Goal: Check status: Check status

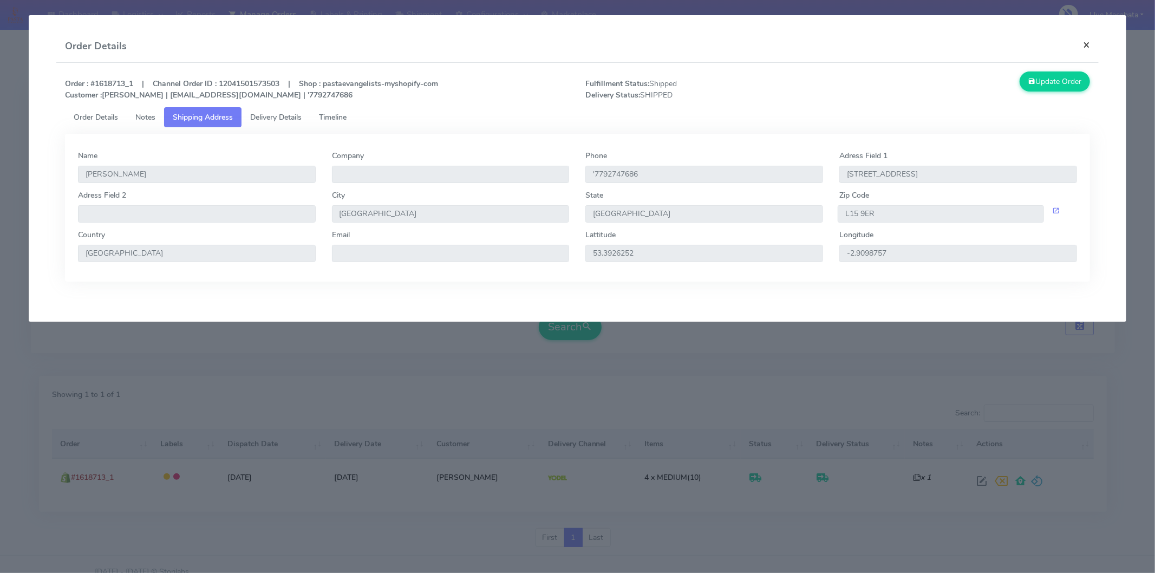
click at [1087, 42] on button "×" at bounding box center [1086, 44] width 24 height 29
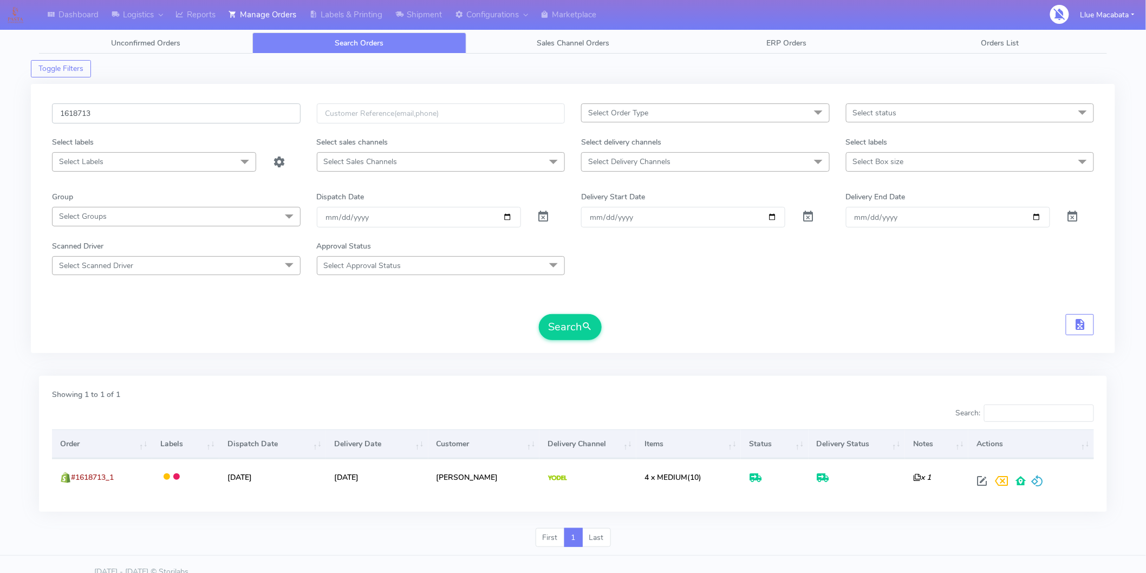
click at [112, 117] on input "1618713" at bounding box center [176, 113] width 248 height 20
paste input "434562"
click at [539, 314] on button "Search" at bounding box center [570, 327] width 63 height 26
click at [109, 112] on input "1434562" at bounding box center [176, 113] width 248 height 20
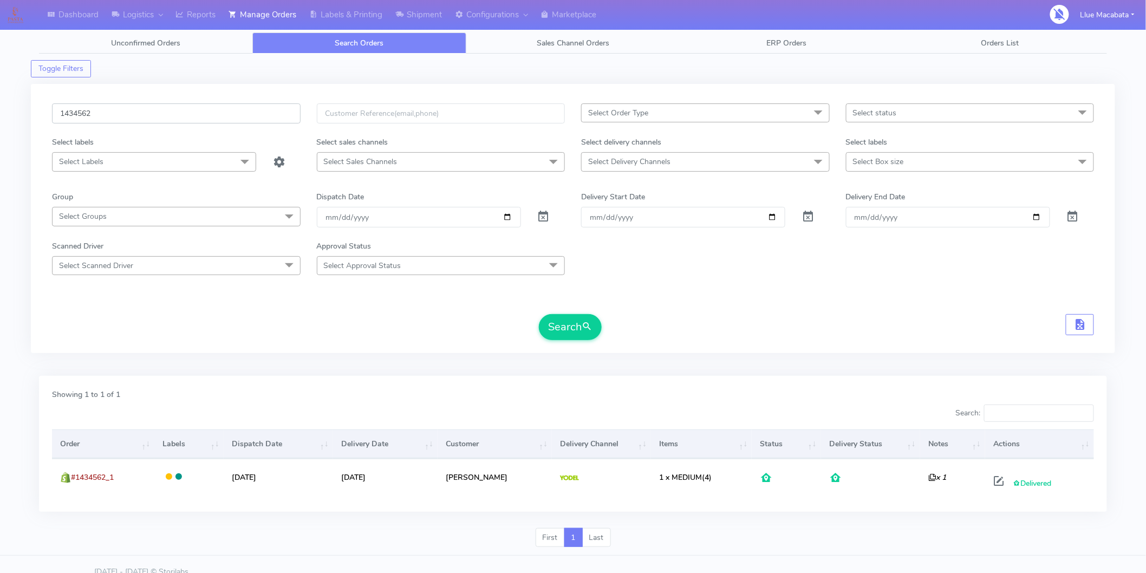
click at [109, 112] on input "1434562" at bounding box center [176, 113] width 248 height 20
paste input "617074"
type input "1617074"
click at [571, 326] on button "Search" at bounding box center [570, 327] width 63 height 26
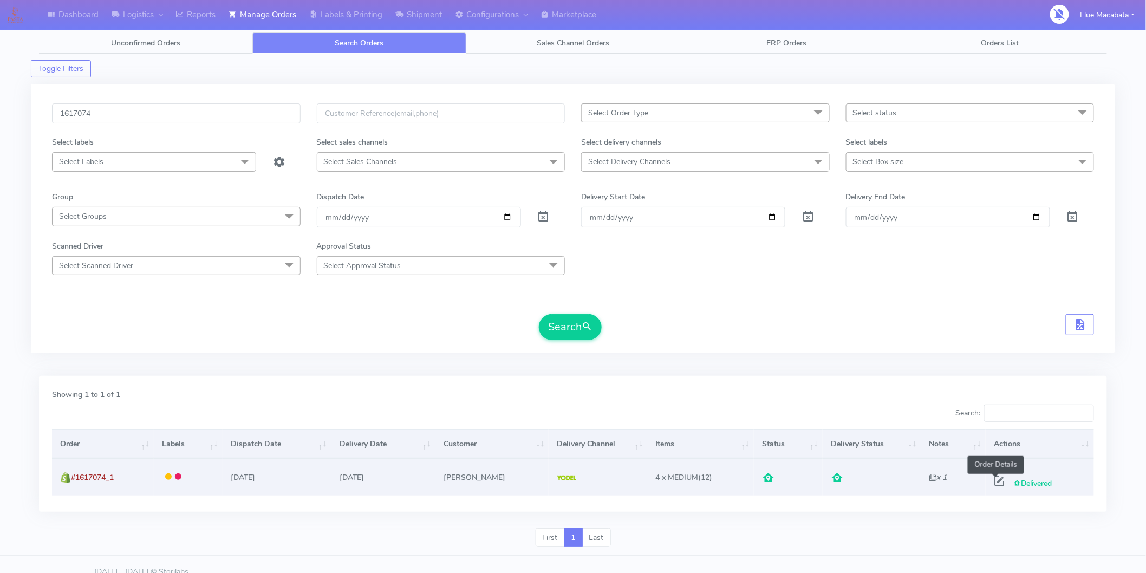
click at [1000, 480] on span at bounding box center [998, 483] width 19 height 10
select select "5"
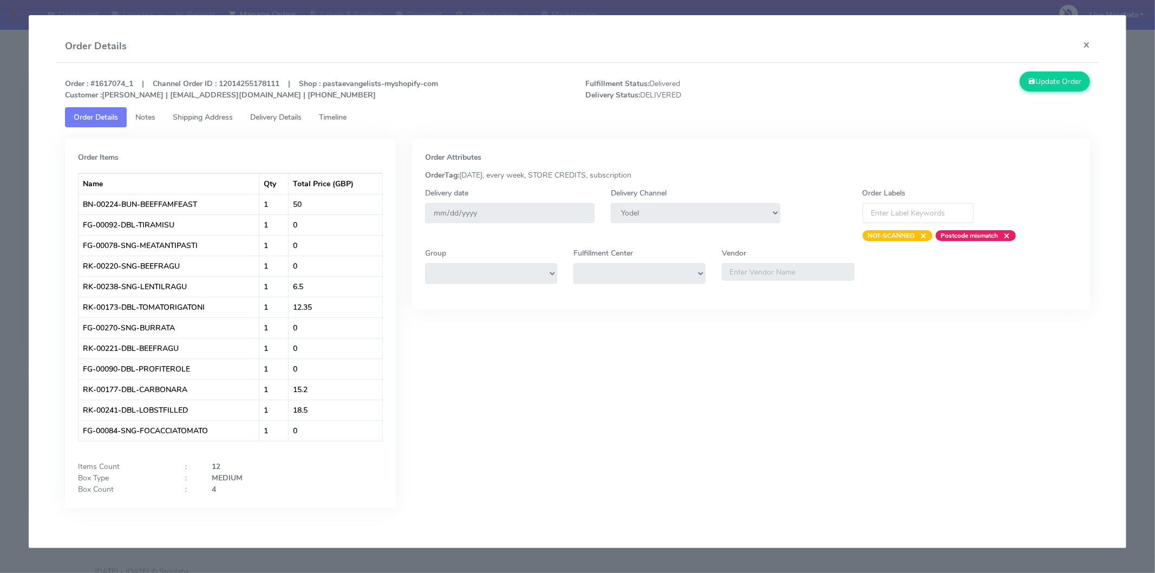
click at [355, 113] on link "Timeline" at bounding box center [332, 117] width 45 height 20
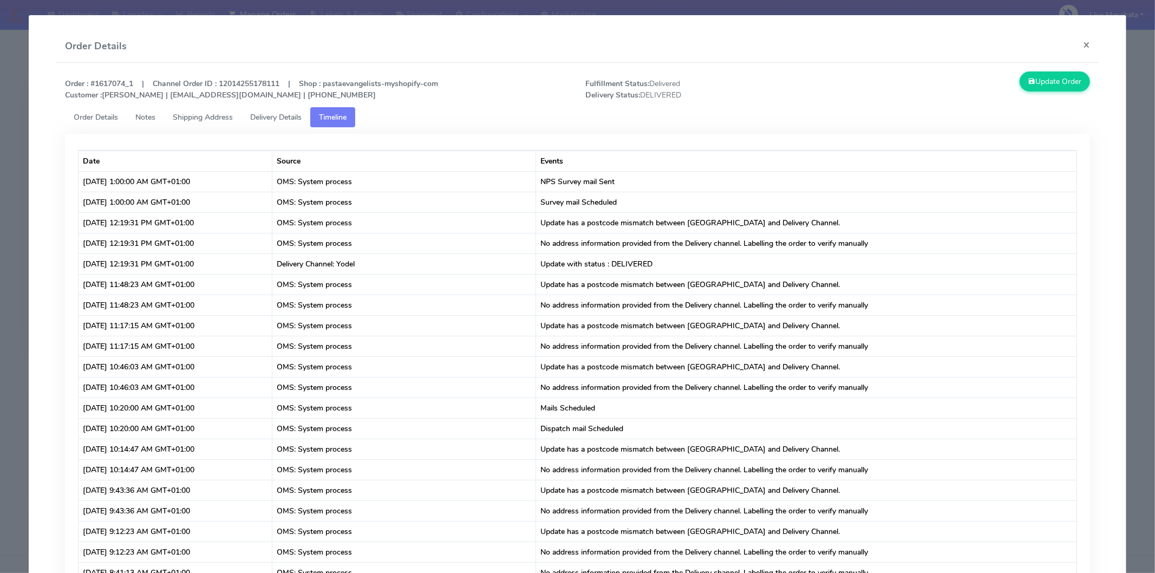
click at [279, 108] on link "Delivery Details" at bounding box center [275, 117] width 69 height 20
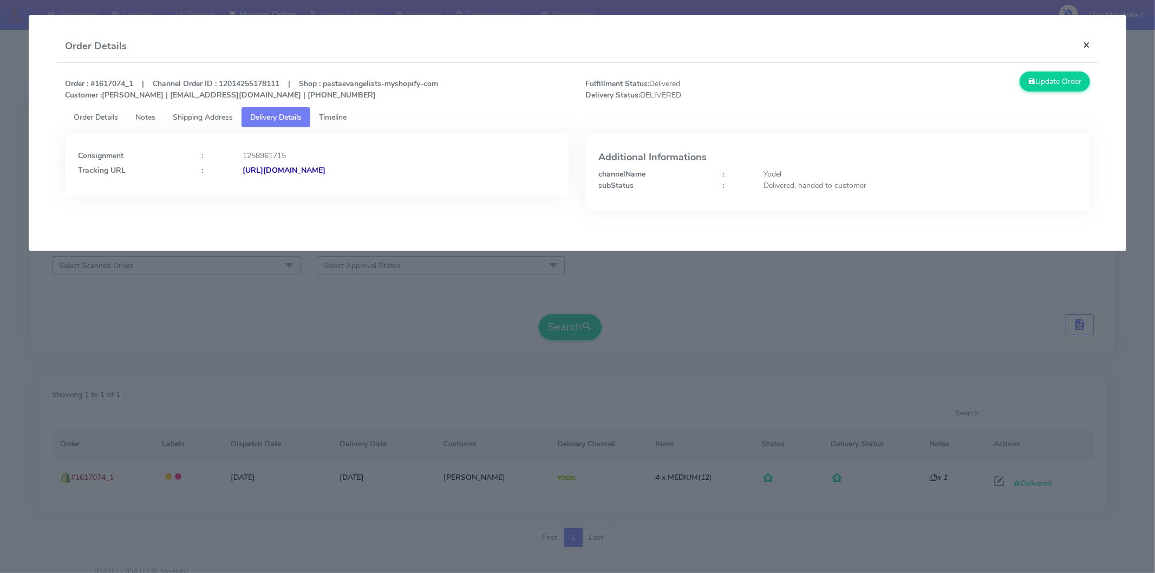
click at [1089, 43] on button "×" at bounding box center [1086, 44] width 24 height 29
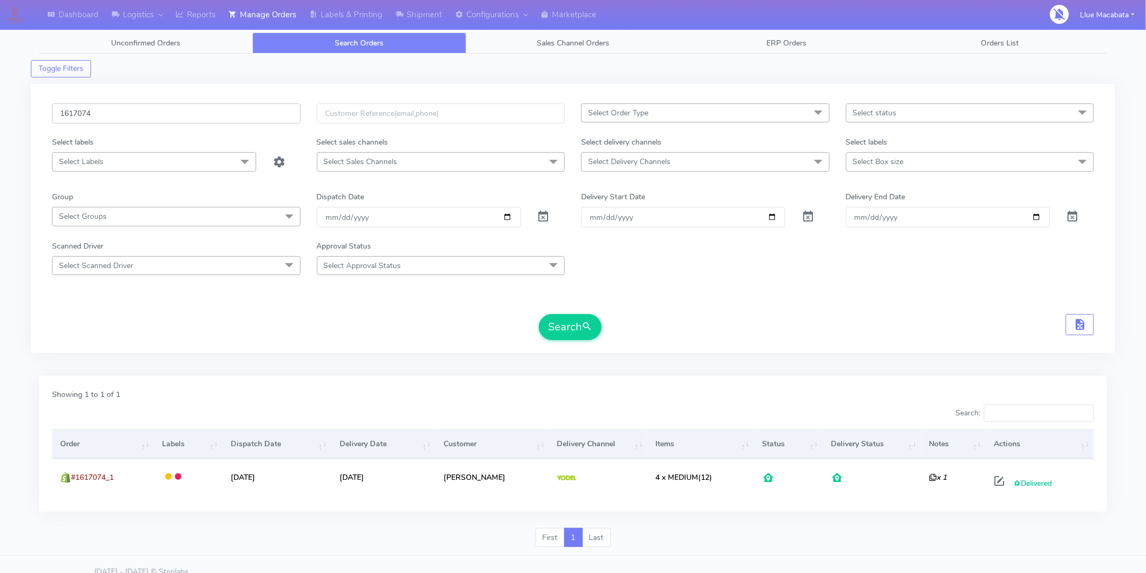
click at [127, 120] on input "1617074" at bounding box center [176, 113] width 248 height 20
paste input "980"
type input "1617980"
click at [568, 318] on button "Search" at bounding box center [570, 327] width 63 height 26
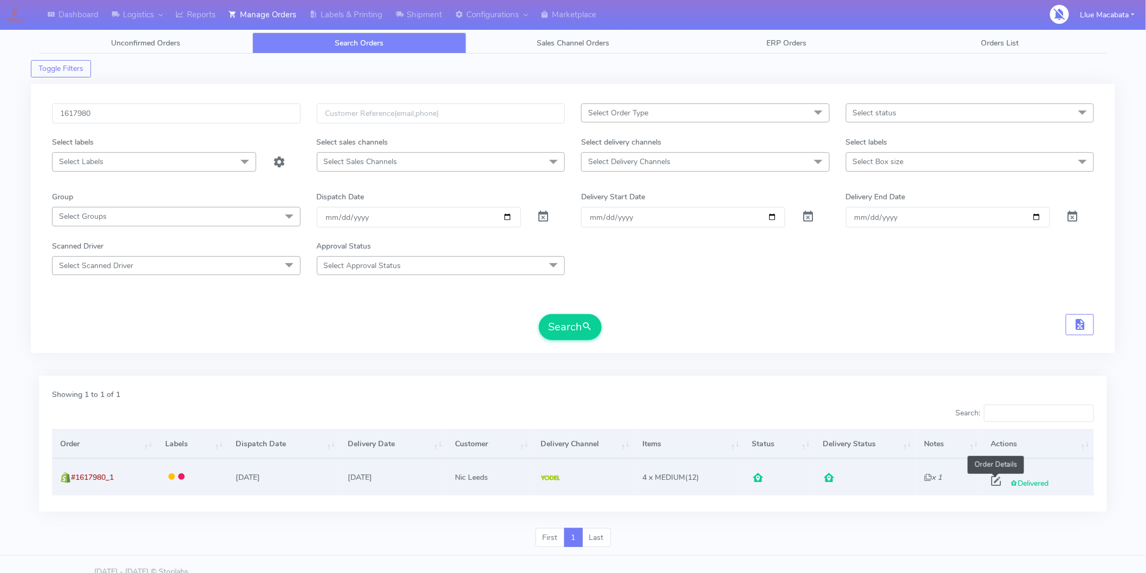
click at [994, 481] on span at bounding box center [995, 483] width 19 height 10
select select "5"
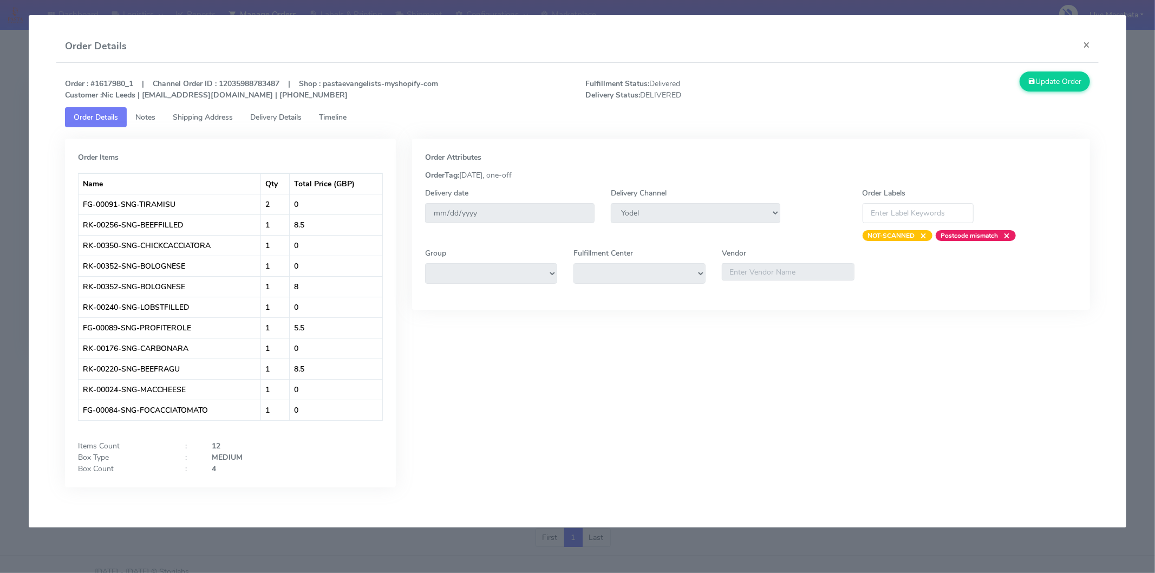
click at [335, 115] on span "Timeline" at bounding box center [333, 117] width 28 height 10
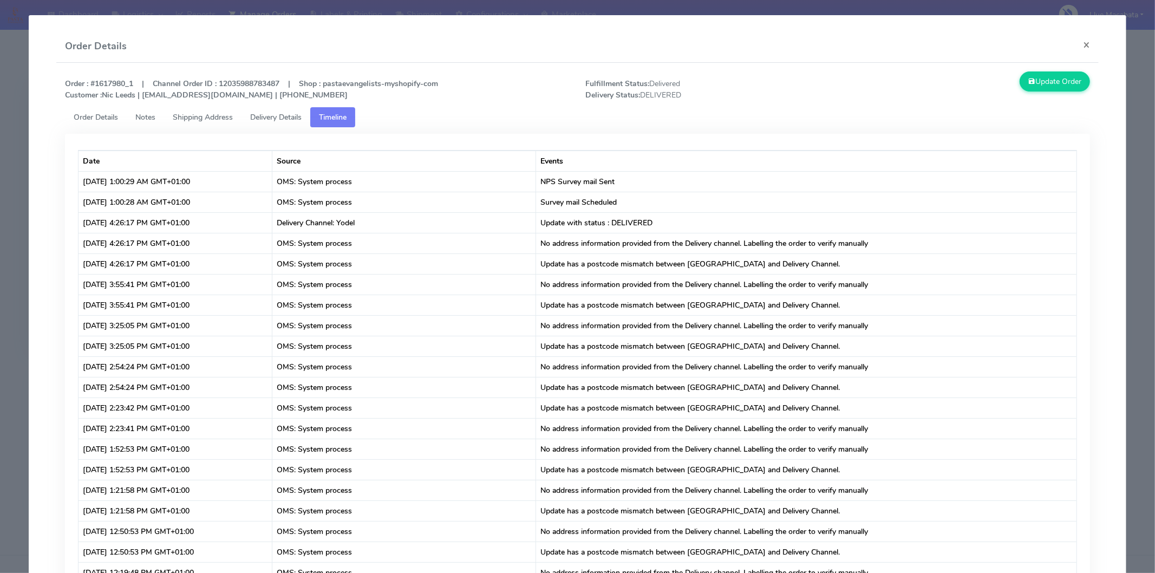
click at [276, 115] on span "Delivery Details" at bounding box center [275, 117] width 51 height 10
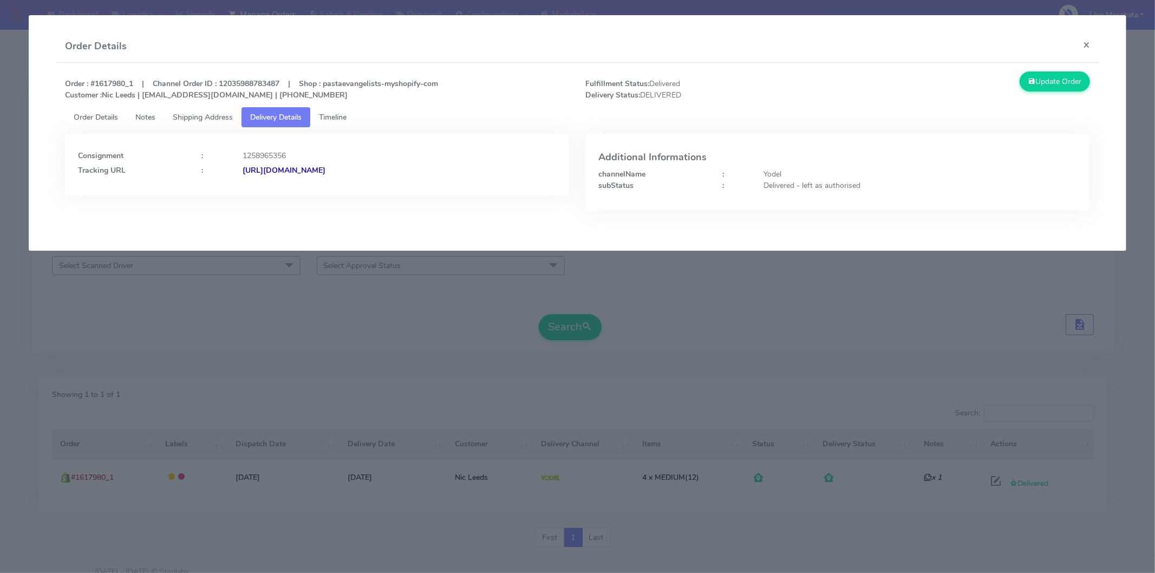
click at [226, 115] on span "Shipping Address" at bounding box center [203, 117] width 60 height 10
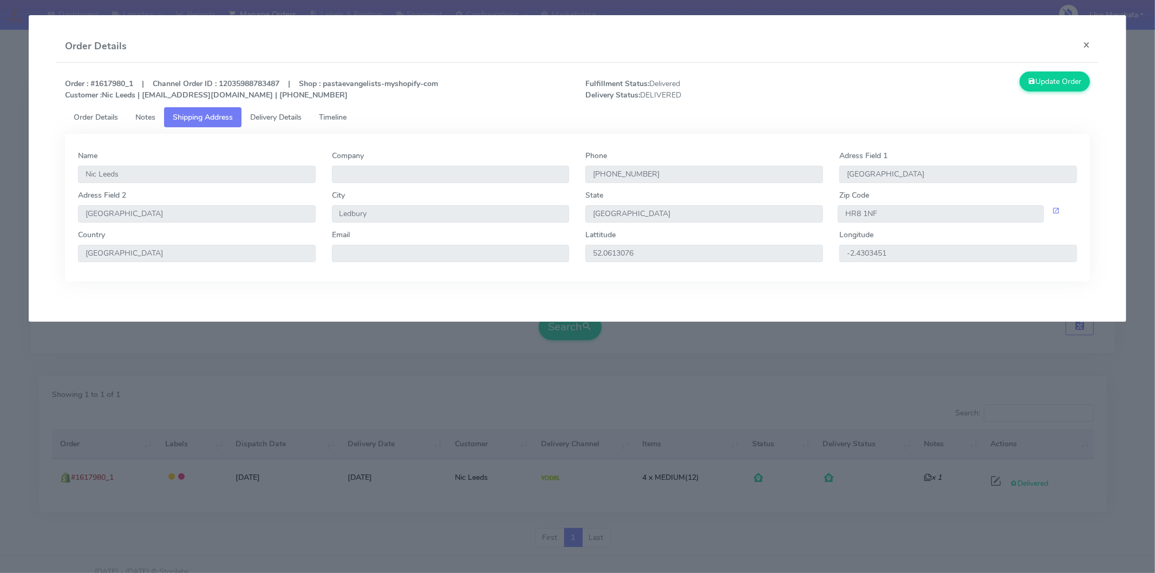
click at [143, 117] on span "Notes" at bounding box center [145, 117] width 20 height 10
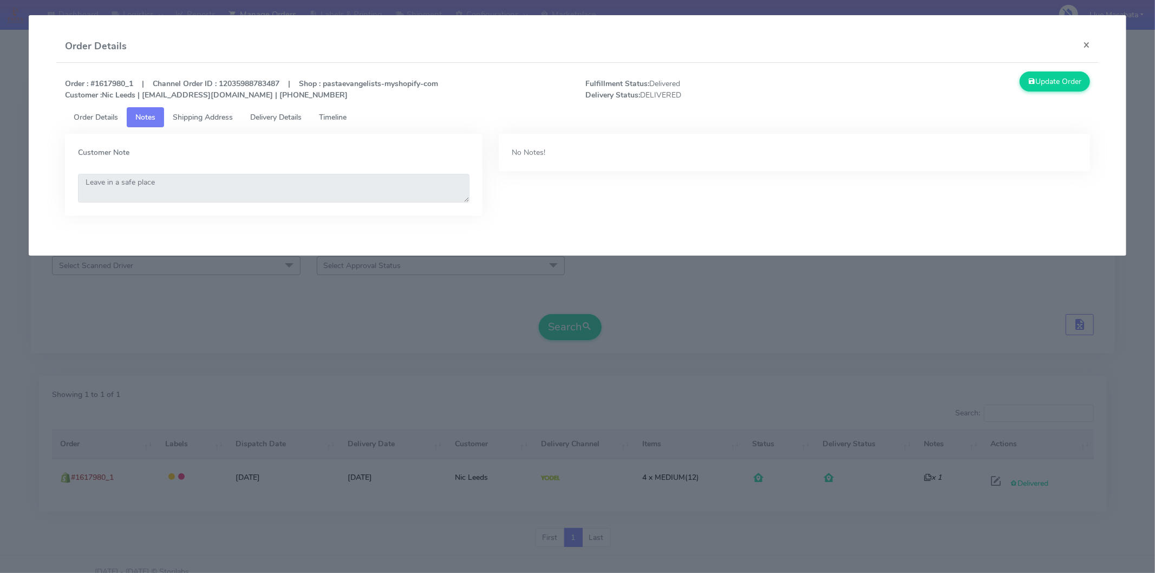
click at [100, 114] on span "Order Details" at bounding box center [96, 117] width 44 height 10
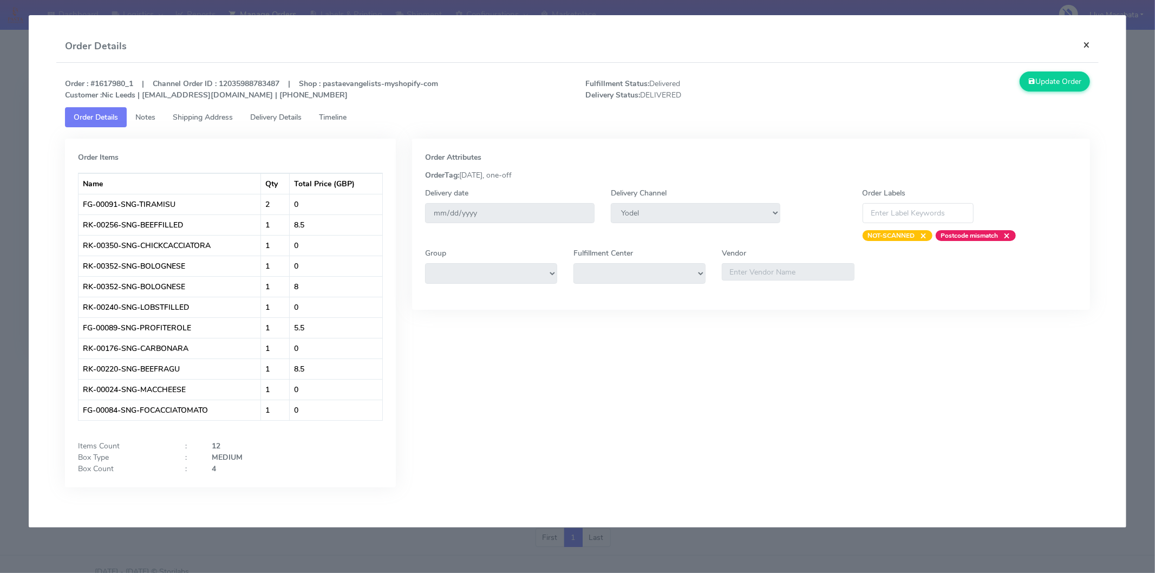
click at [1078, 45] on button "×" at bounding box center [1086, 44] width 24 height 29
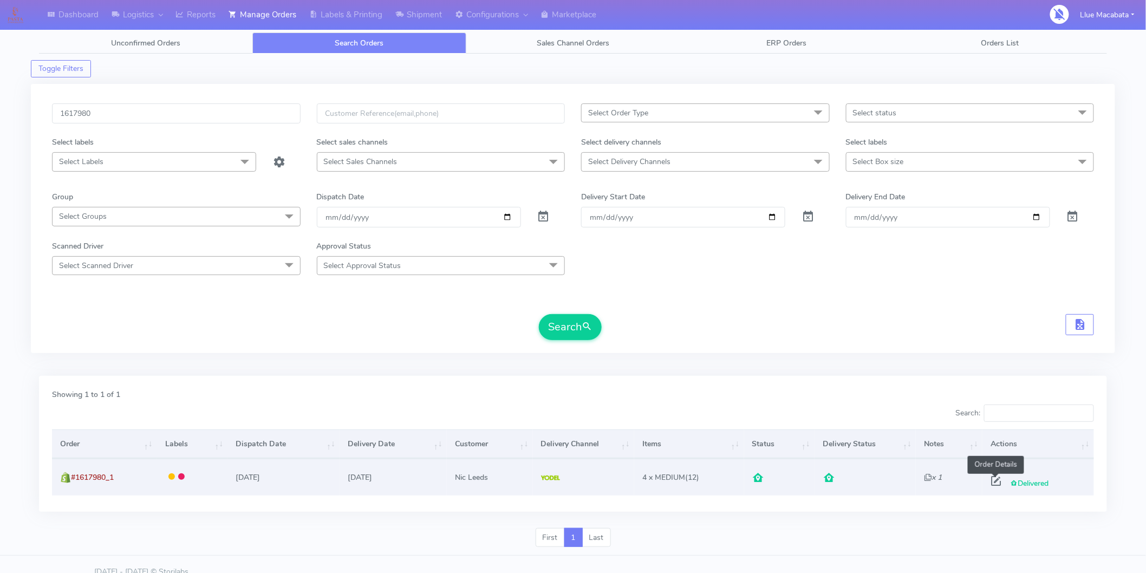
click at [996, 482] on span at bounding box center [995, 483] width 19 height 10
select select "5"
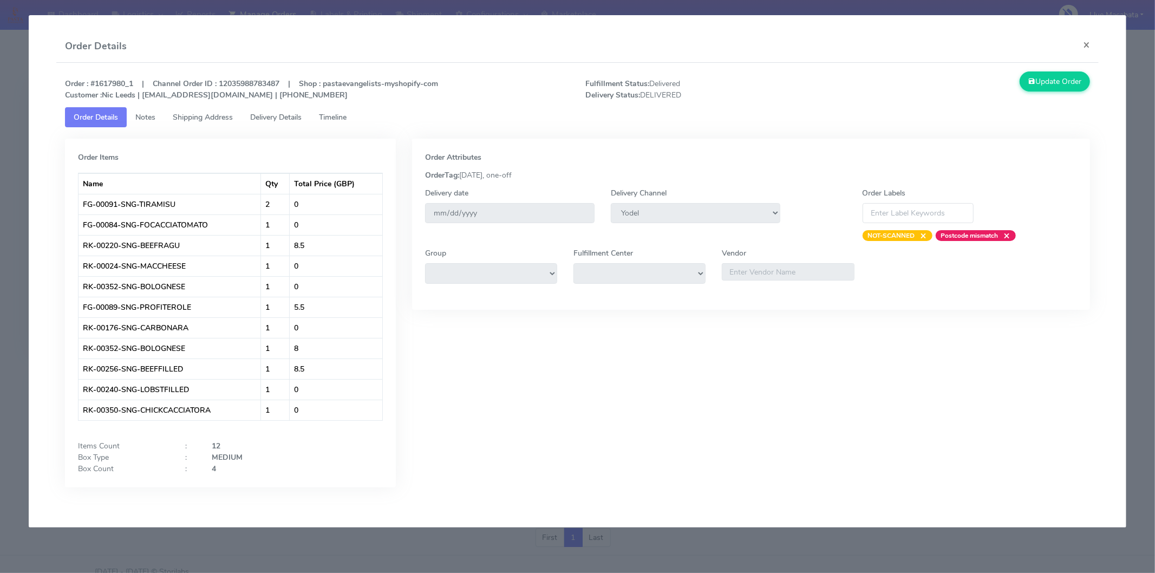
click at [345, 121] on span "Timeline" at bounding box center [333, 117] width 28 height 10
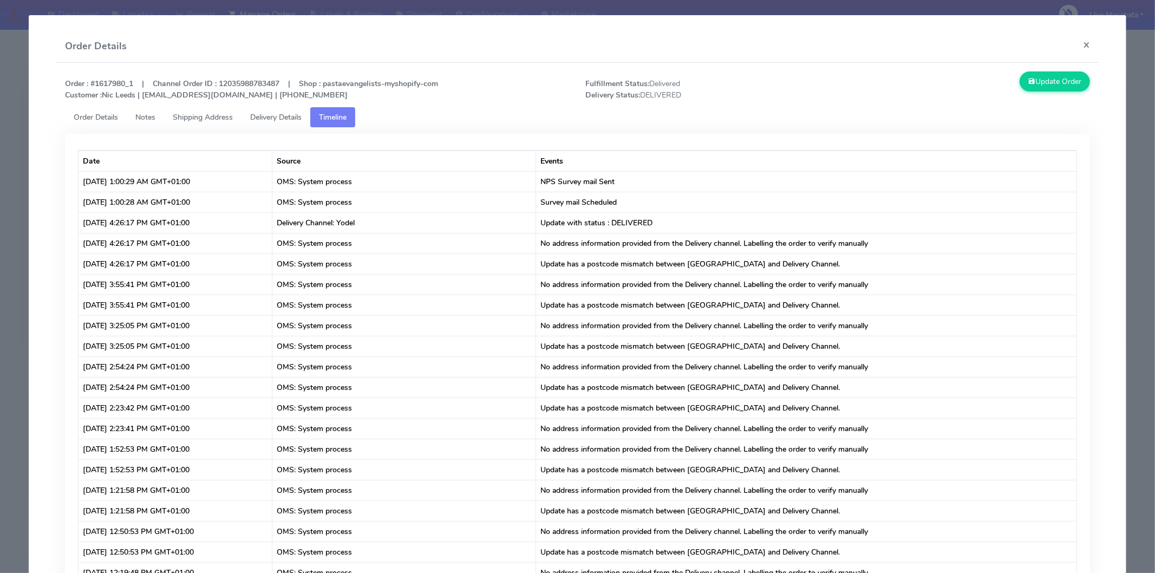
click at [292, 115] on span "Delivery Details" at bounding box center [275, 117] width 51 height 10
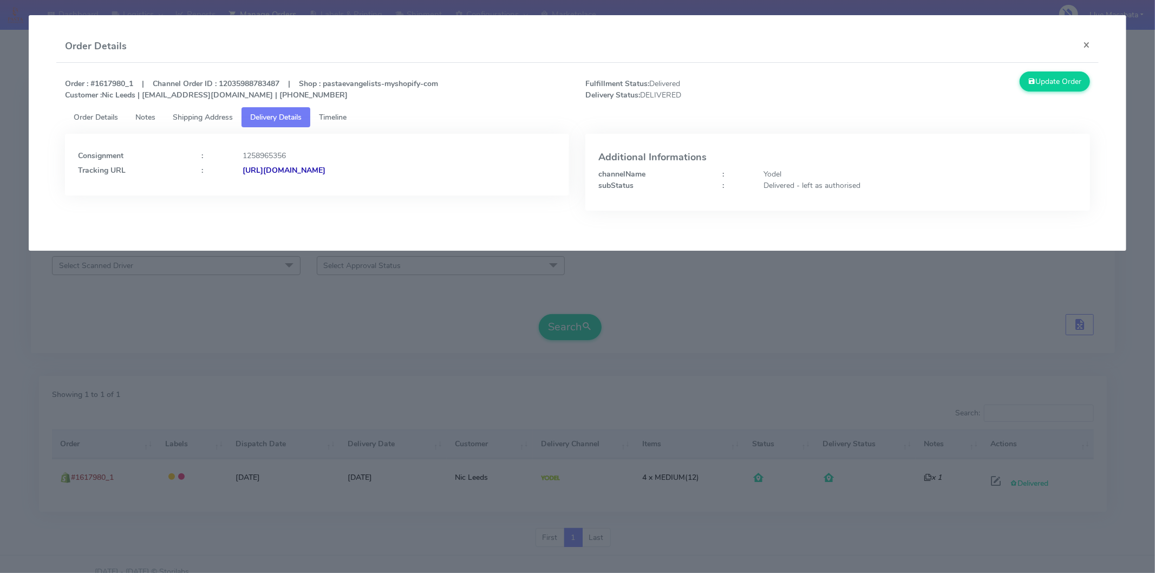
click at [325, 168] on strong "[URL][DOMAIN_NAME]" at bounding box center [284, 170] width 83 height 10
click at [1085, 45] on button "×" at bounding box center [1086, 44] width 24 height 29
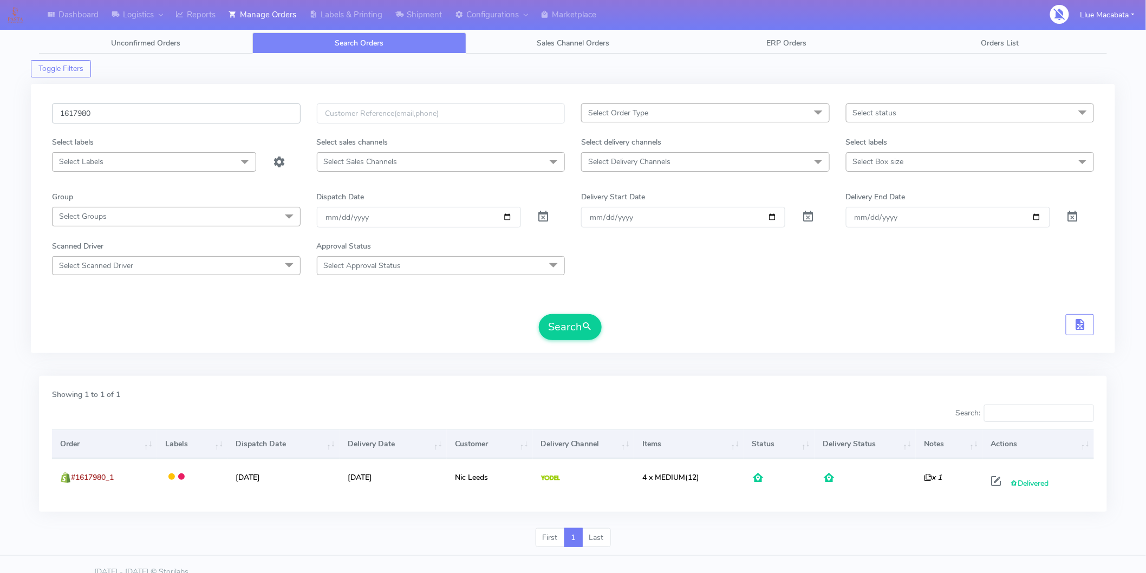
click at [116, 114] on input "1617980" at bounding box center [176, 113] width 248 height 20
paste input "8997"
type input "1618997"
click at [561, 323] on button "Search" at bounding box center [570, 327] width 63 height 26
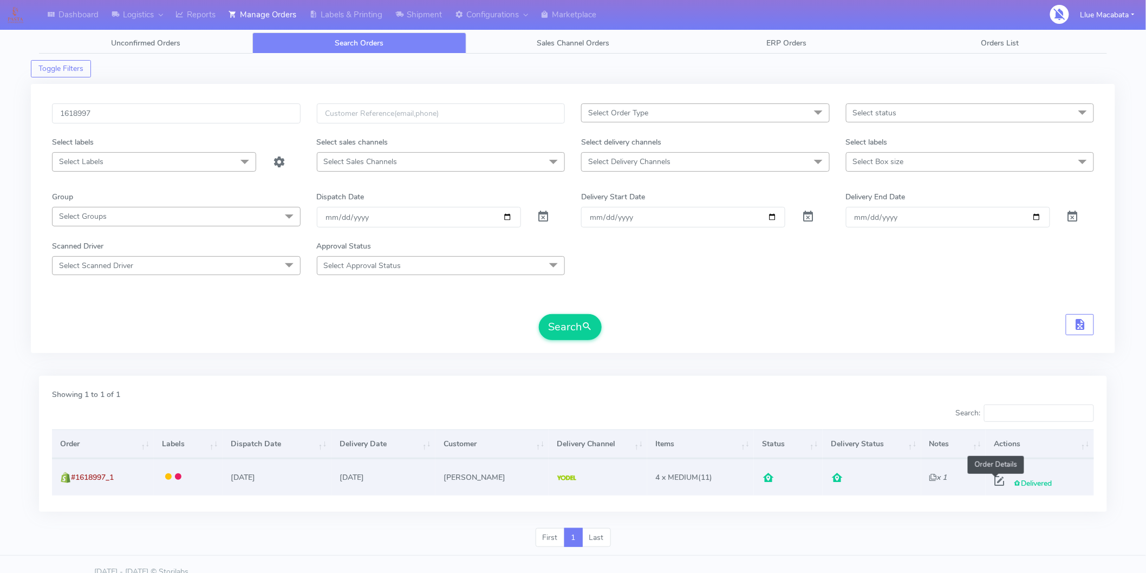
click at [993, 478] on span at bounding box center [998, 483] width 19 height 10
select select "5"
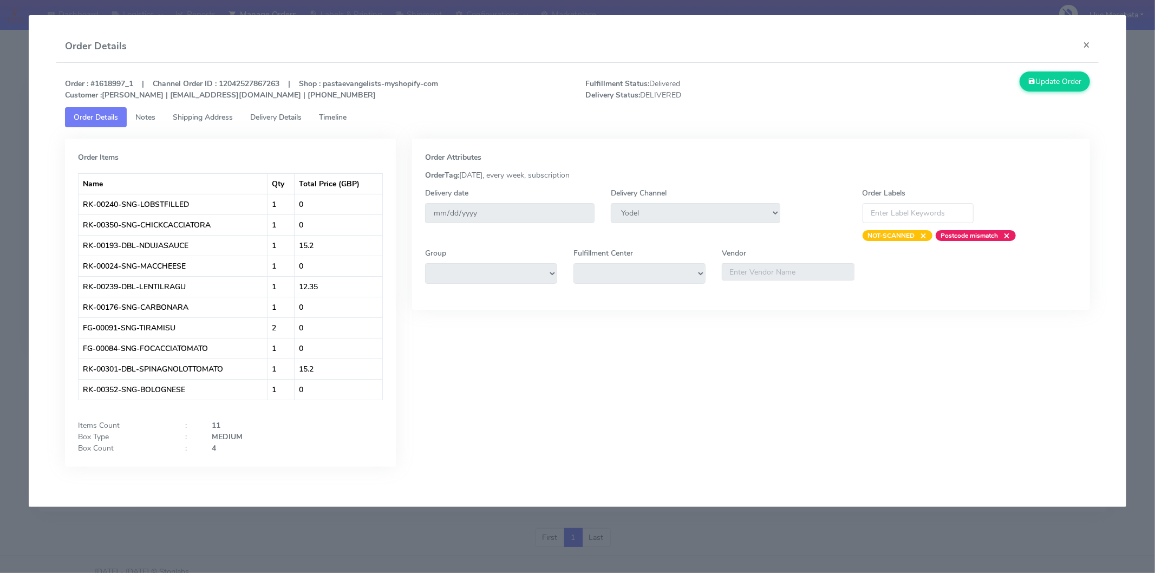
click at [348, 123] on link "Timeline" at bounding box center [332, 117] width 45 height 20
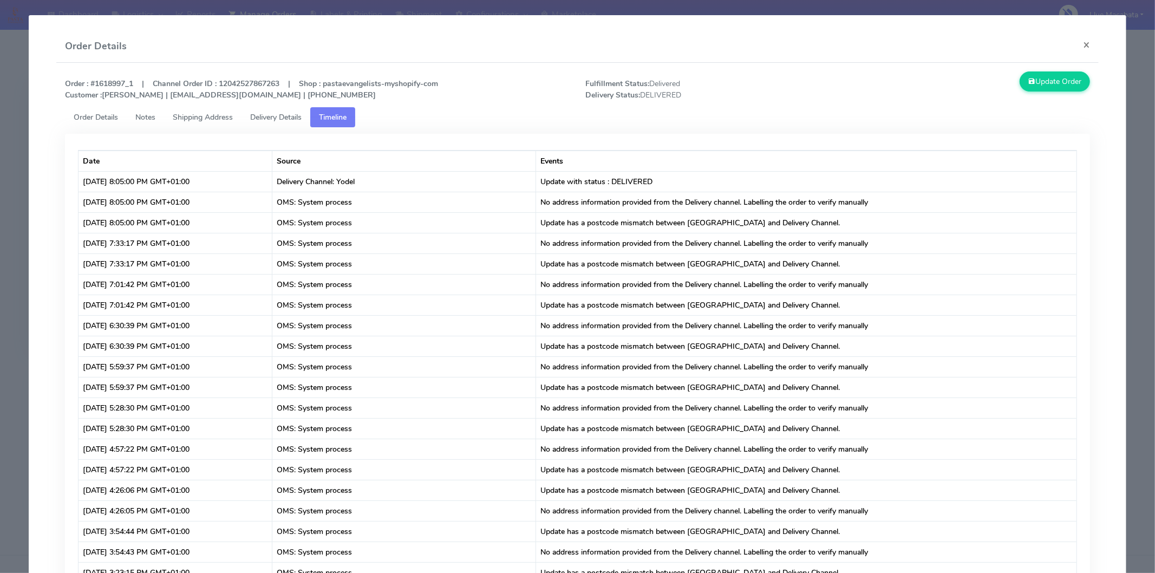
click at [302, 116] on span "Delivery Details" at bounding box center [275, 117] width 51 height 10
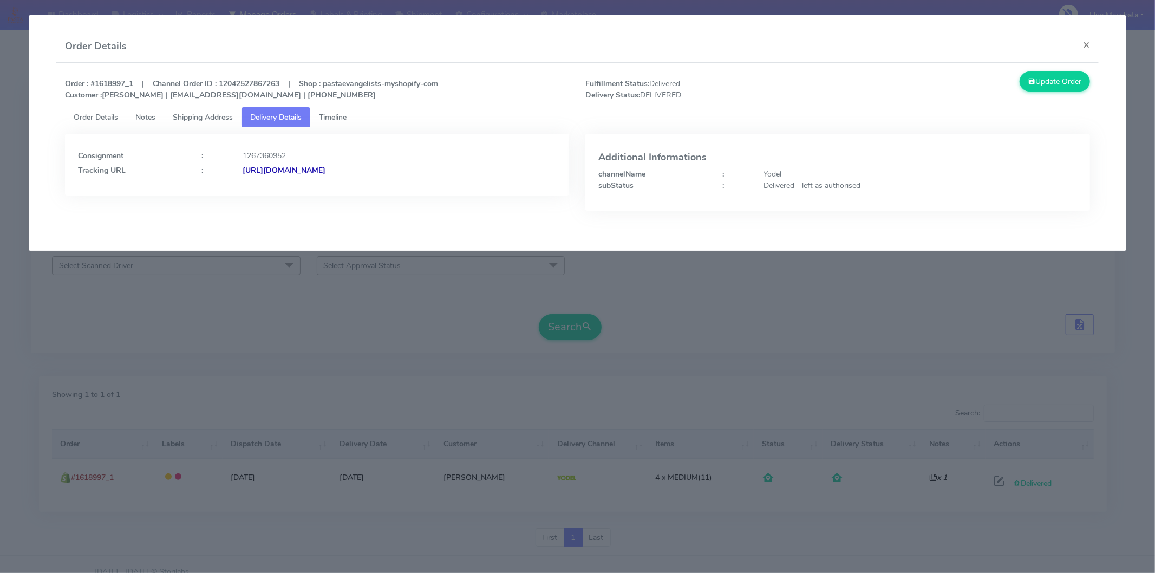
click at [420, 175] on div "[URL][DOMAIN_NAME]" at bounding box center [399, 170] width 330 height 11
click at [204, 117] on span "Shipping Address" at bounding box center [203, 117] width 60 height 10
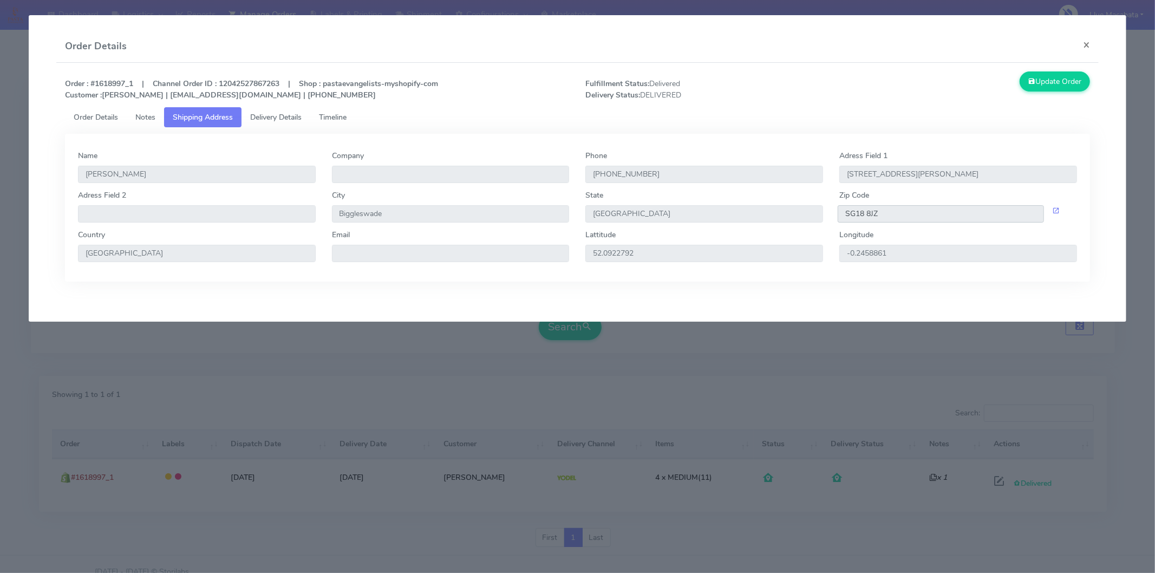
click at [901, 205] on input "SG18 8JZ" at bounding box center [941, 213] width 206 height 17
click at [897, 210] on input "SG18 8JZ" at bounding box center [941, 213] width 206 height 17
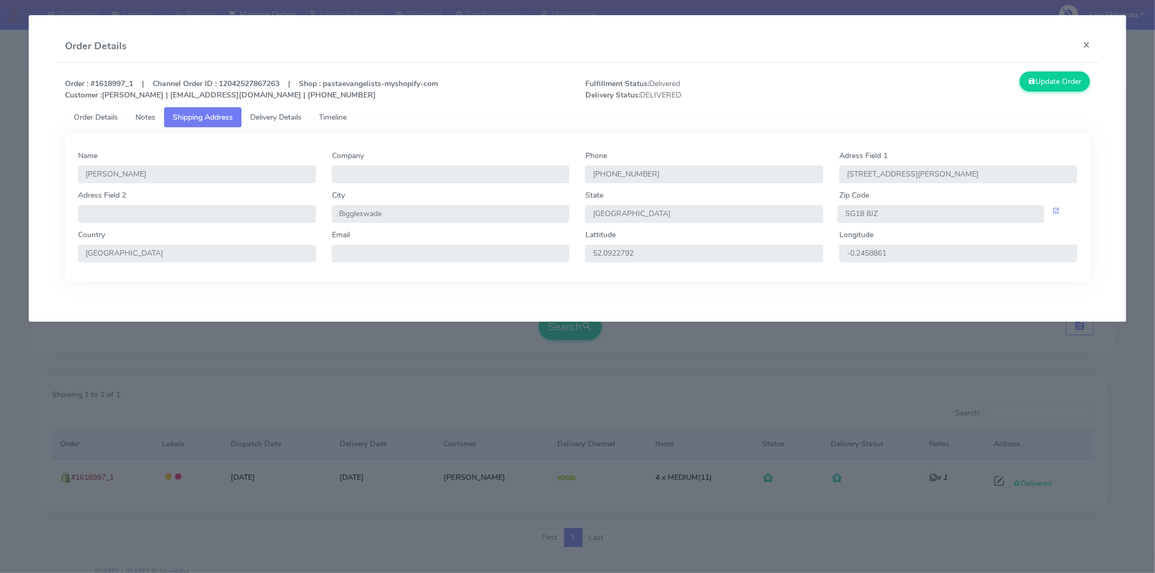
click at [258, 116] on span "Delivery Details" at bounding box center [275, 117] width 51 height 10
